Goal: Check status: Check status

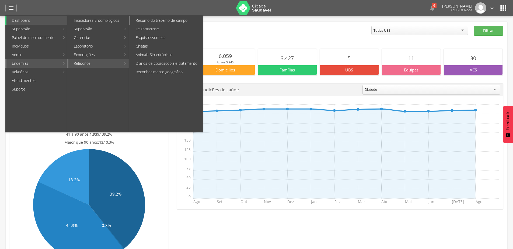
click at [161, 21] on link "Resumo do trabalho de campo" at bounding box center [166, 20] width 72 height 9
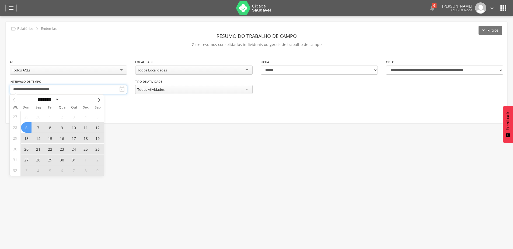
click at [97, 90] on input "**********" at bounding box center [68, 89] width 117 height 9
click at [23, 129] on span "6" at bounding box center [26, 127] width 10 height 10
type input "**********"
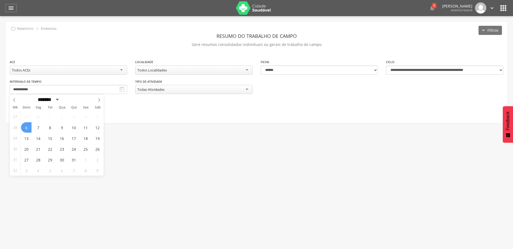
click at [26, 127] on span "6" at bounding box center [26, 127] width 10 height 10
click at [27, 105] on button "Filtrar" at bounding box center [25, 104] width 30 height 9
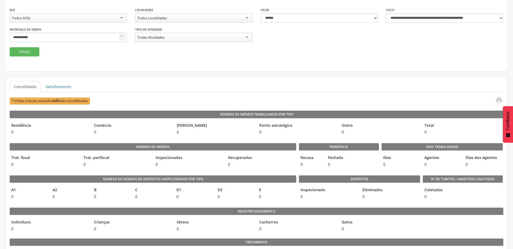
scroll to position [97, 0]
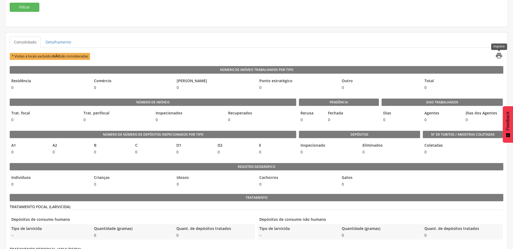
click at [497, 54] on icon "" at bounding box center [499, 56] width 8 height 8
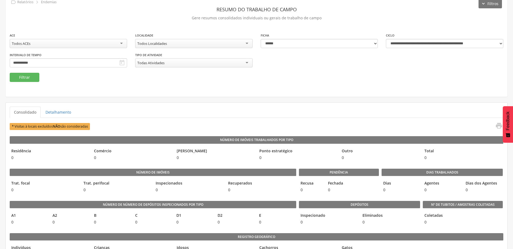
scroll to position [0, 0]
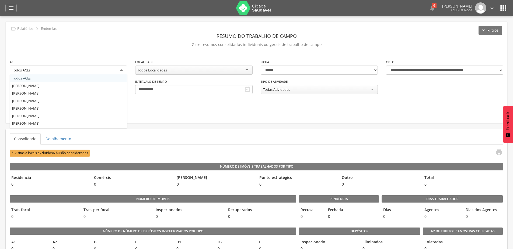
click at [63, 71] on div "Todos ACEs" at bounding box center [68, 71] width 117 height 10
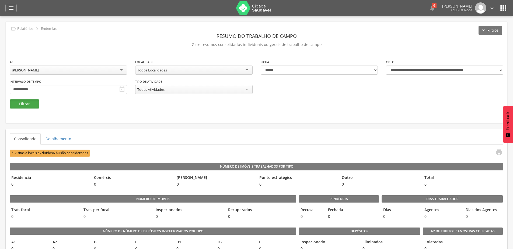
click at [23, 107] on button "Filtrar" at bounding box center [25, 104] width 30 height 9
click at [497, 152] on icon "" at bounding box center [499, 153] width 8 height 8
